Goal: Task Accomplishment & Management: Manage account settings

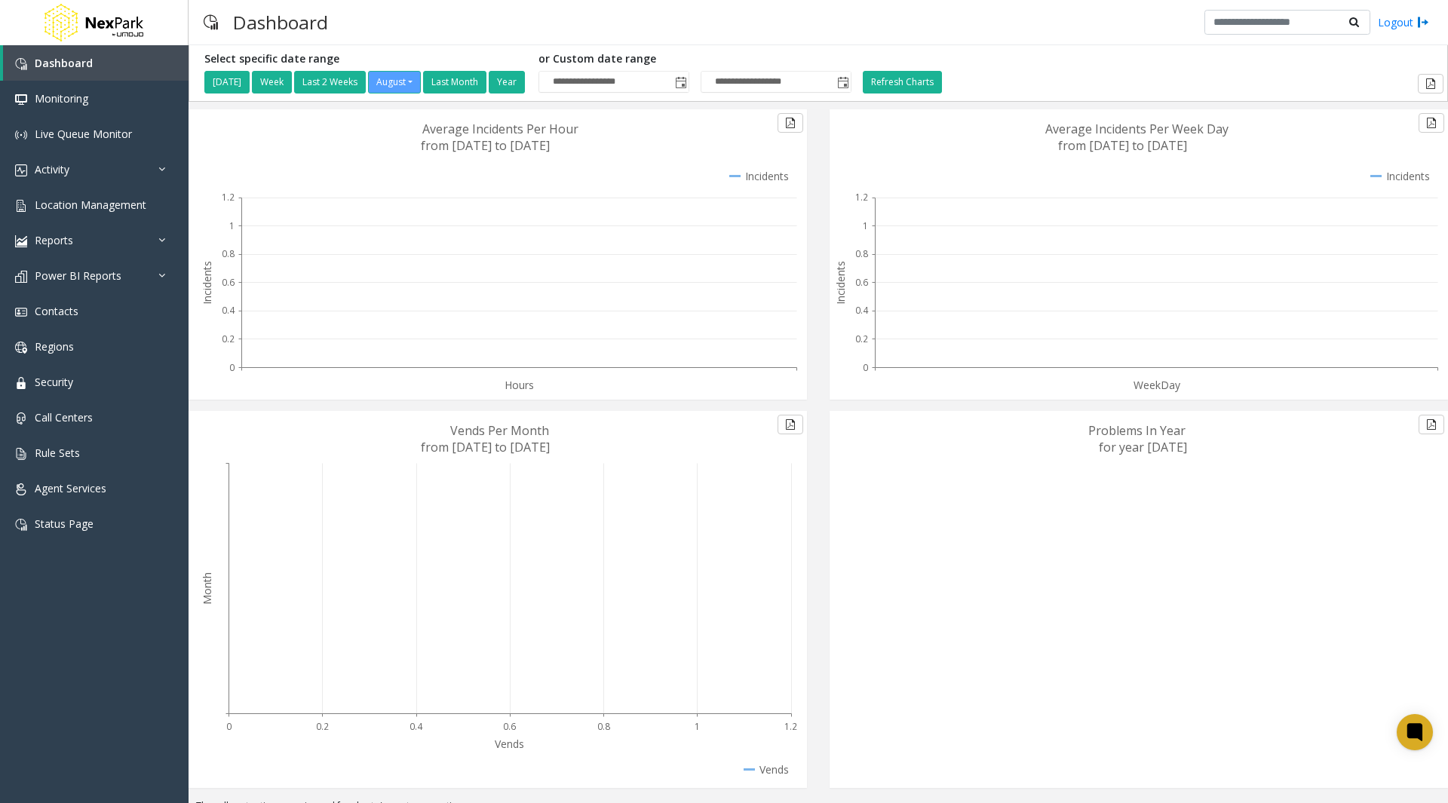
click at [818, 587] on div "Problems In Year for year [DATE]" at bounding box center [1138, 605] width 641 height 388
click at [63, 211] on span "Location Management" at bounding box center [91, 205] width 112 height 14
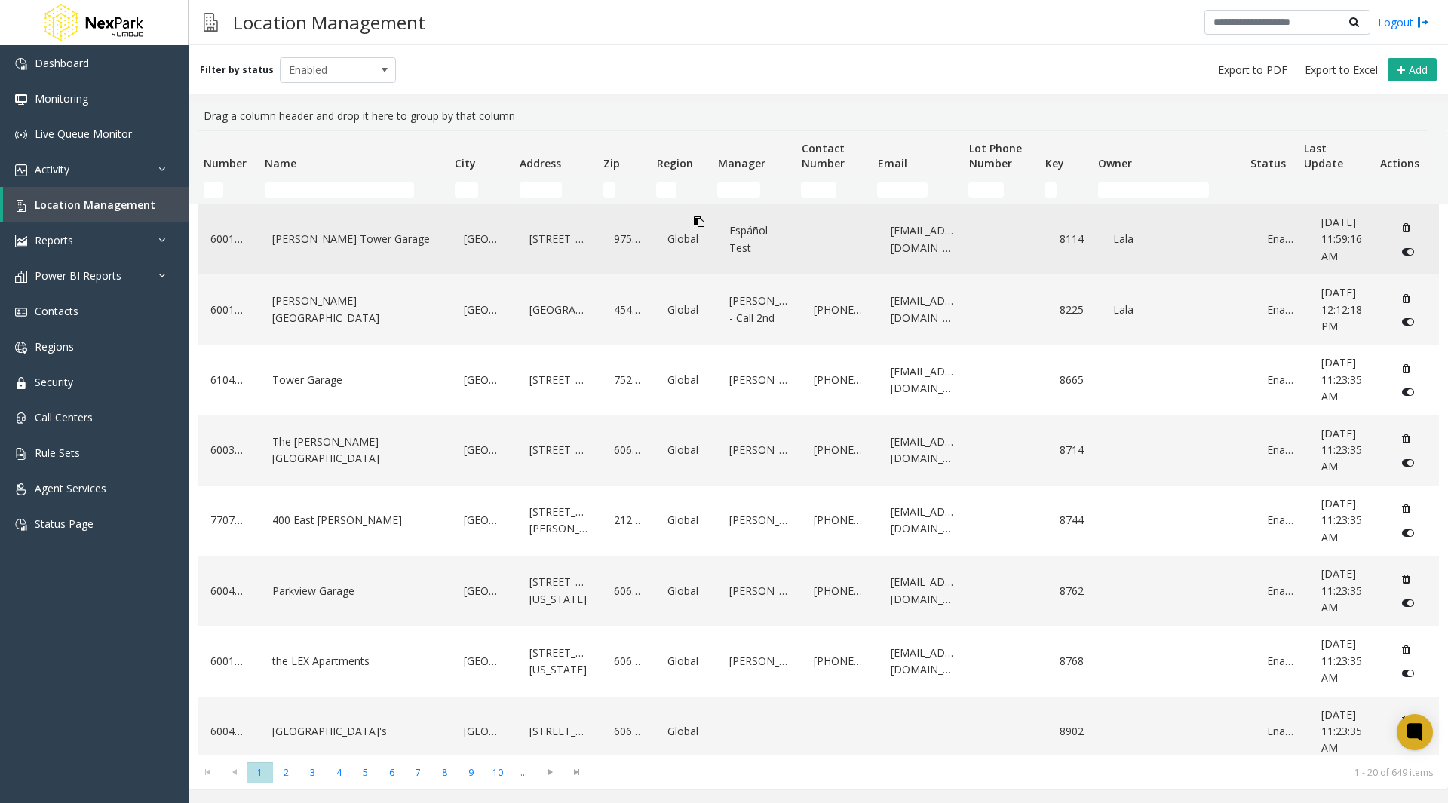
click at [695, 220] on icon "Data table" at bounding box center [699, 221] width 11 height 11
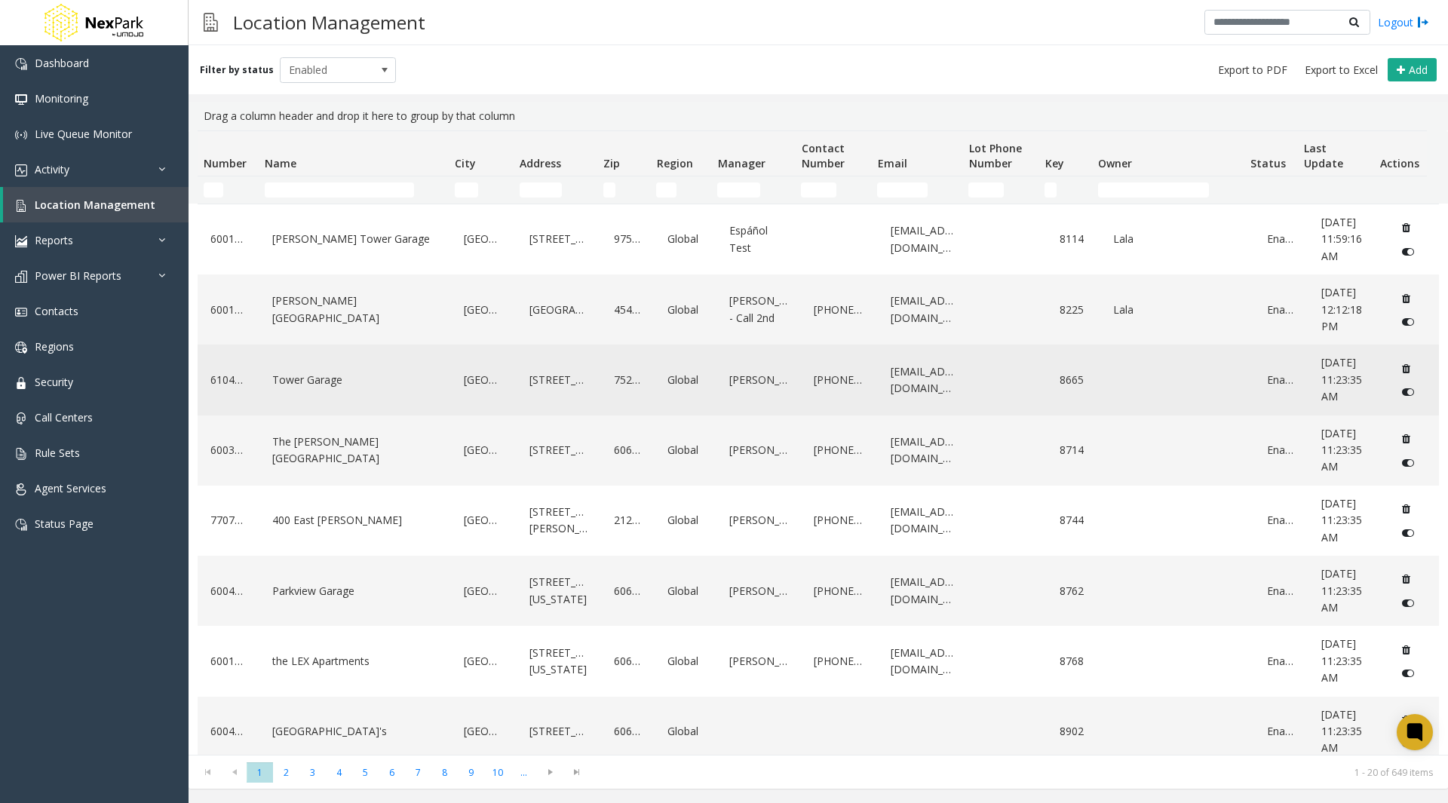
click at [989, 400] on div "Data table" at bounding box center [1008, 380] width 59 height 58
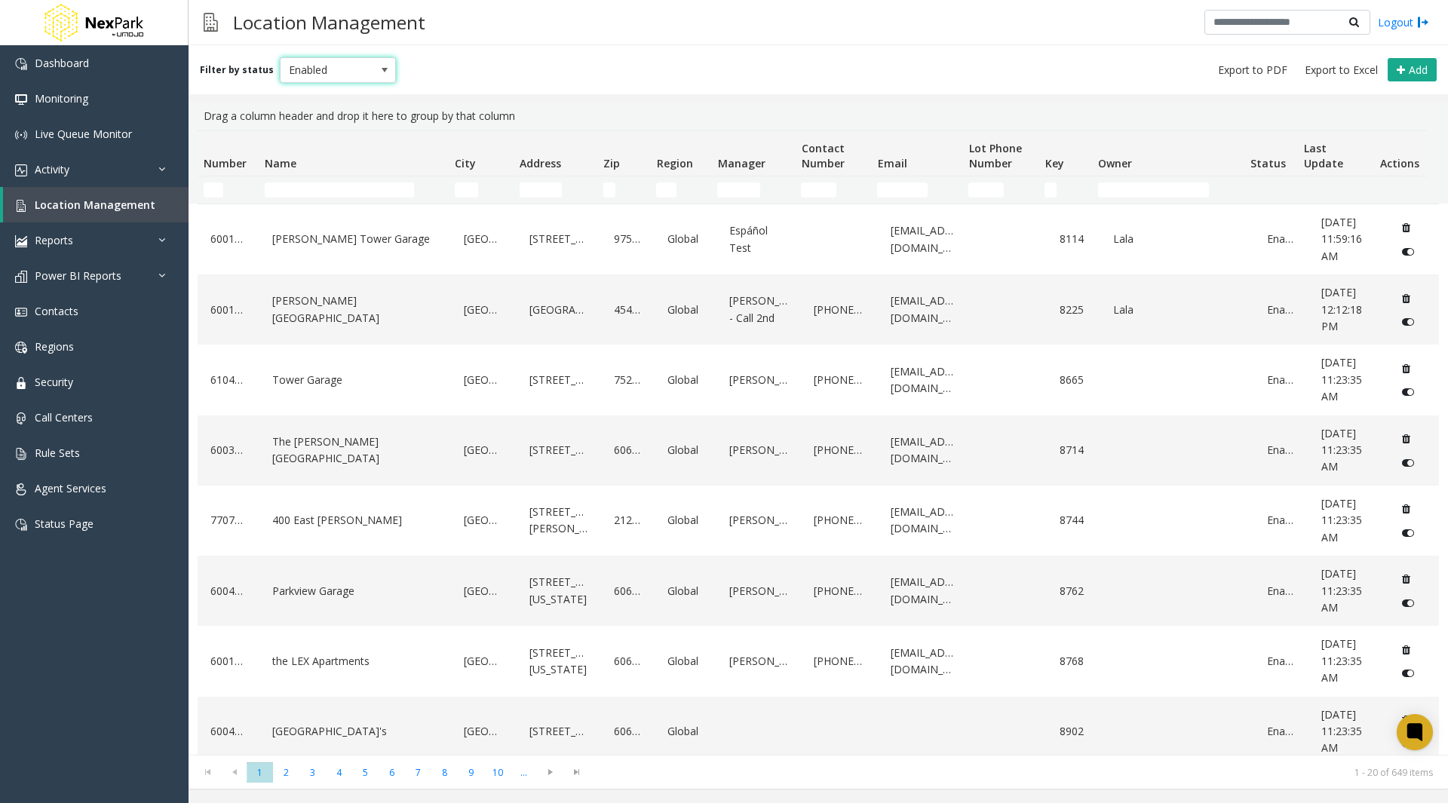
click at [336, 73] on span "Enabled" at bounding box center [327, 70] width 92 height 24
click at [322, 137] on li "Disabled" at bounding box center [331, 136] width 112 height 20
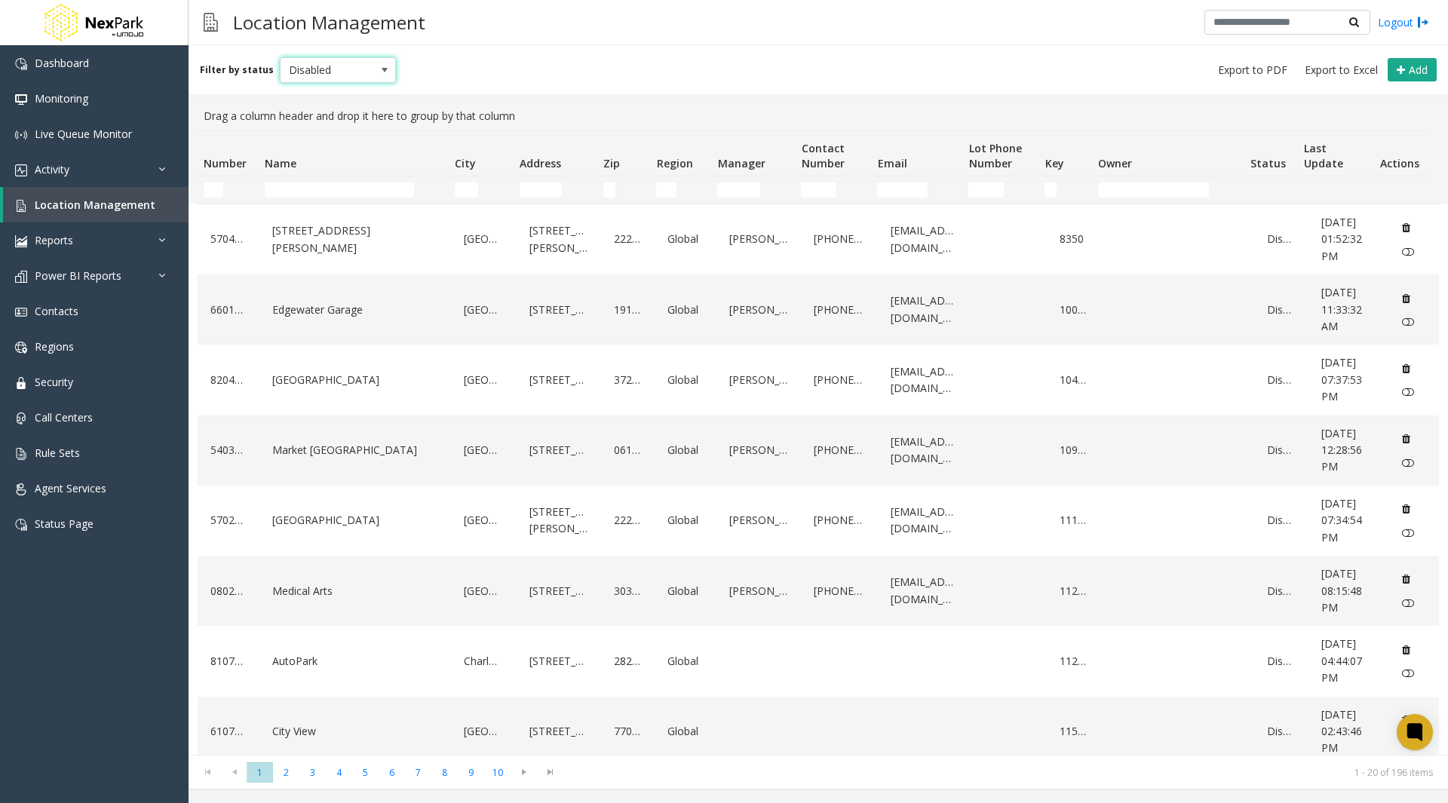
click at [308, 80] on span "Disabled" at bounding box center [327, 70] width 92 height 24
click at [293, 93] on li "All" at bounding box center [331, 95] width 112 height 20
